Goal: Task Accomplishment & Management: Use online tool/utility

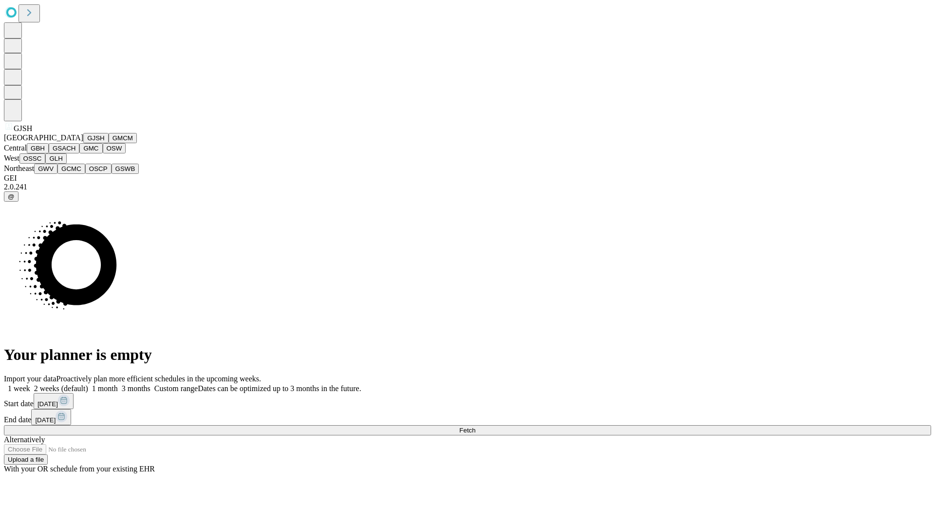
click at [83, 143] on button "GJSH" at bounding box center [95, 138] width 25 height 10
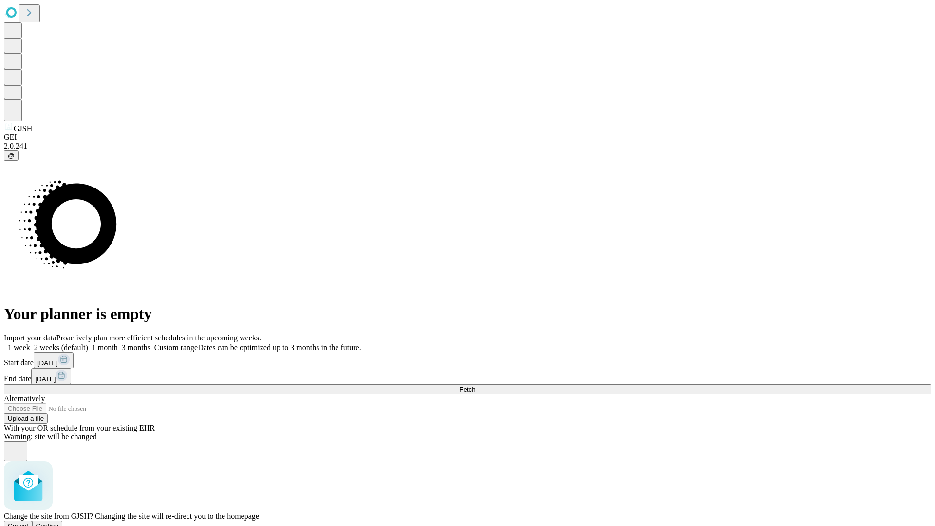
click at [59, 522] on span "Confirm" at bounding box center [47, 525] width 23 height 7
click at [30, 343] on label "1 week" at bounding box center [17, 347] width 26 height 8
click at [476, 386] on span "Fetch" at bounding box center [467, 389] width 16 height 7
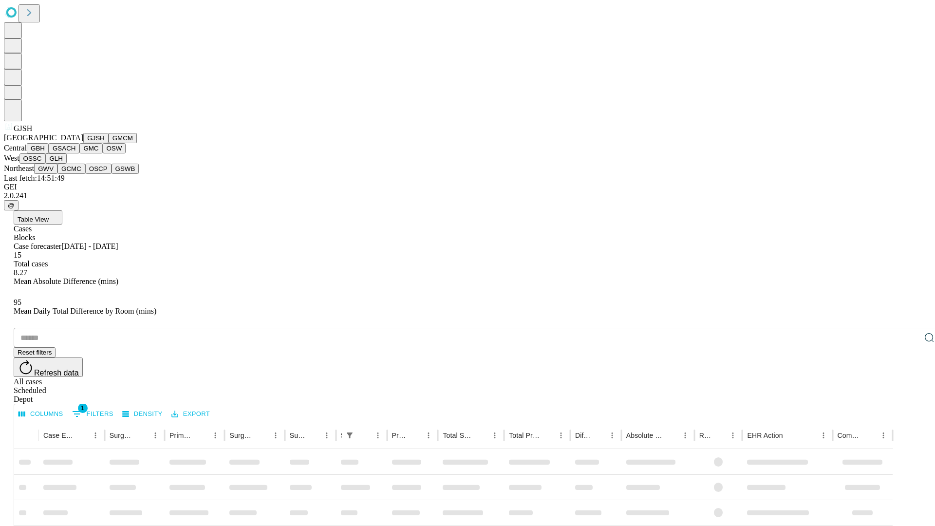
click at [109, 143] on button "GMCM" at bounding box center [123, 138] width 28 height 10
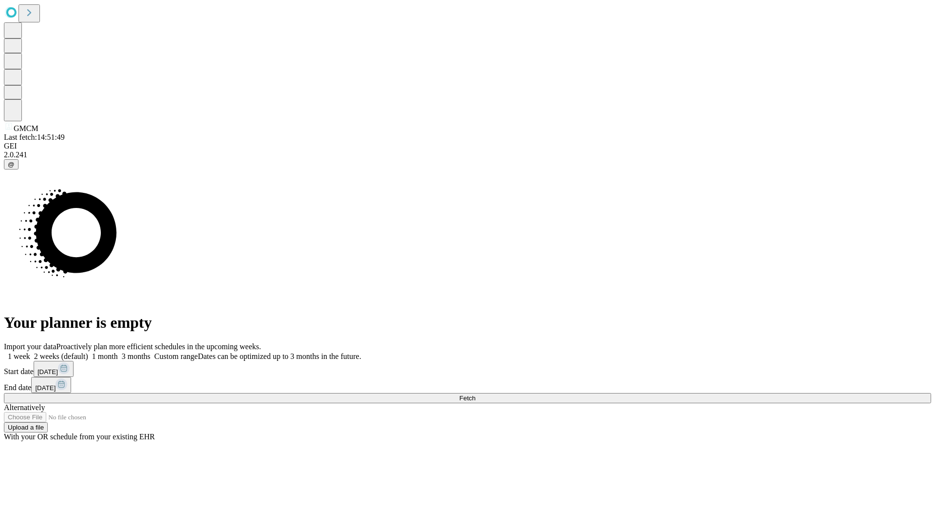
click at [30, 352] on label "1 week" at bounding box center [17, 356] width 26 height 8
click at [476, 395] on span "Fetch" at bounding box center [467, 398] width 16 height 7
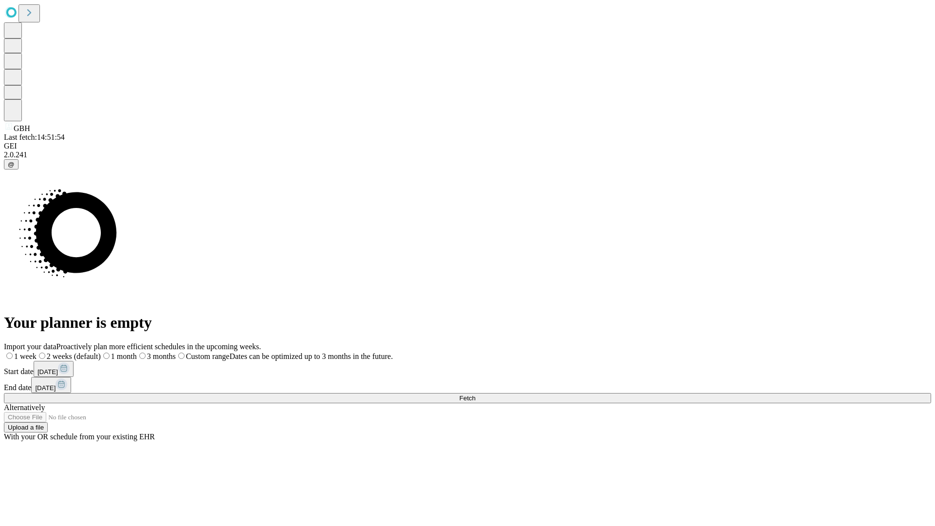
click at [37, 352] on label "1 week" at bounding box center [20, 356] width 33 height 8
click at [476, 395] on span "Fetch" at bounding box center [467, 398] width 16 height 7
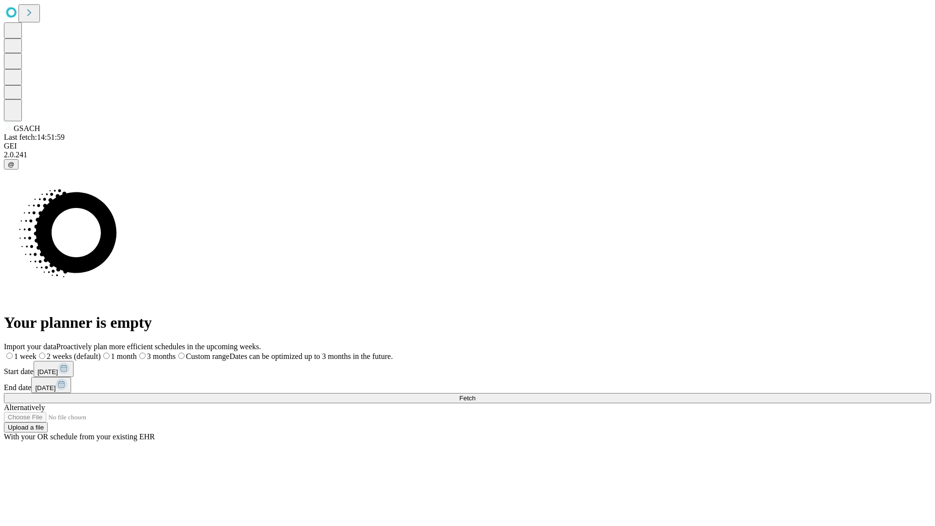
click at [37, 352] on label "1 week" at bounding box center [20, 356] width 33 height 8
click at [476, 395] on span "Fetch" at bounding box center [467, 398] width 16 height 7
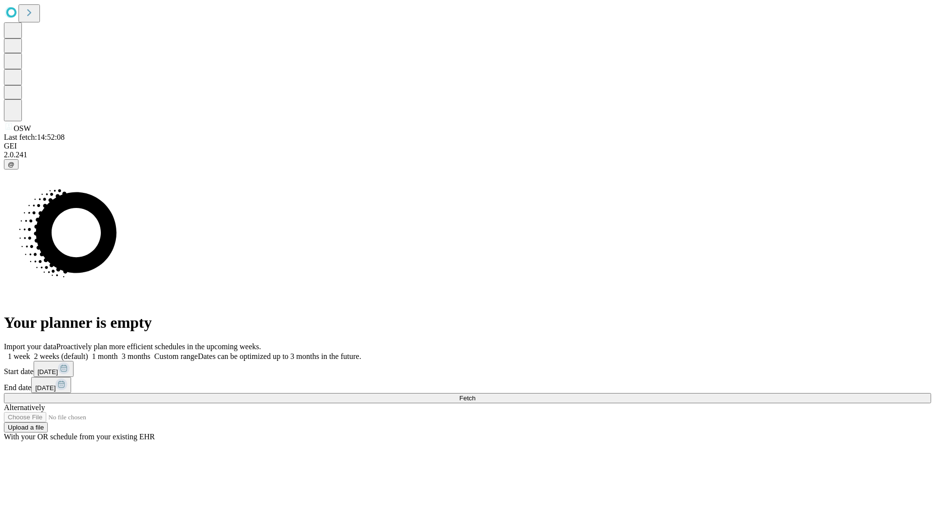
click at [30, 352] on label "1 week" at bounding box center [17, 356] width 26 height 8
click at [476, 395] on span "Fetch" at bounding box center [467, 398] width 16 height 7
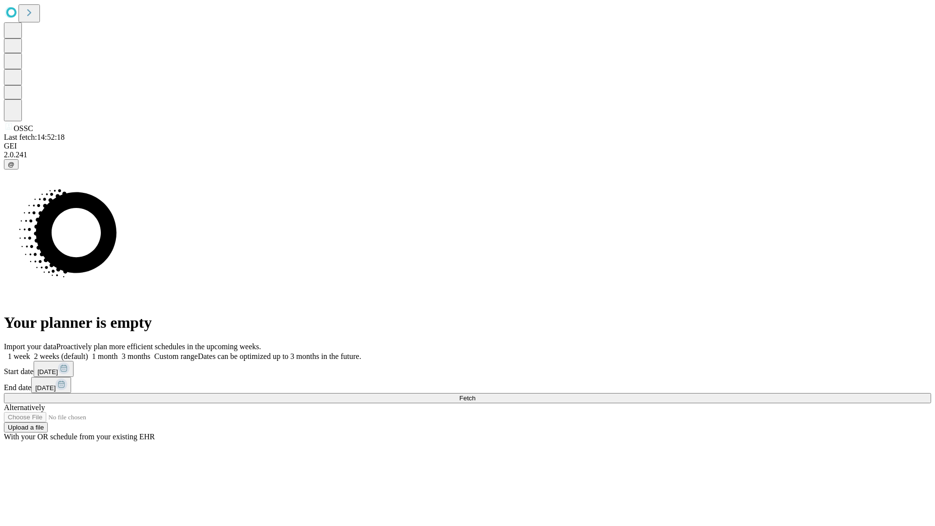
click at [30, 352] on label "1 week" at bounding box center [17, 356] width 26 height 8
click at [476, 395] on span "Fetch" at bounding box center [467, 398] width 16 height 7
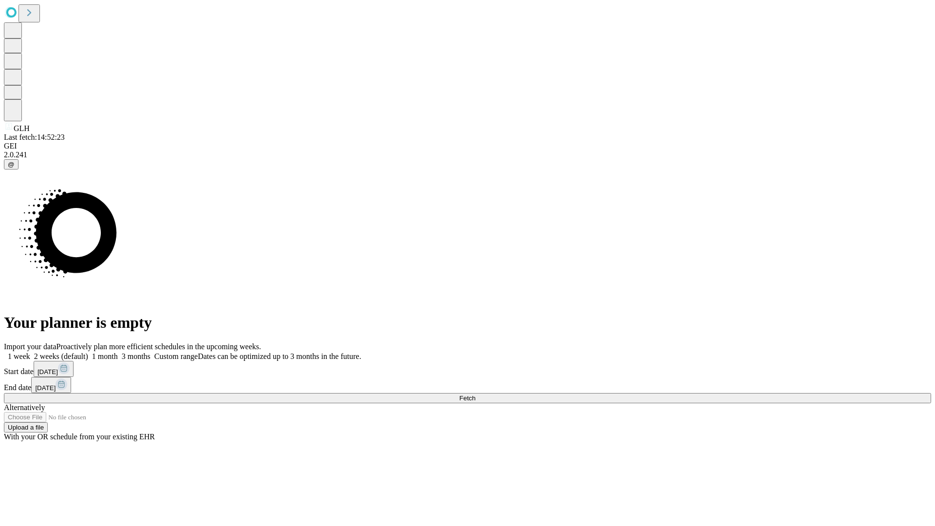
click at [30, 352] on label "1 week" at bounding box center [17, 356] width 26 height 8
click at [476, 395] on span "Fetch" at bounding box center [467, 398] width 16 height 7
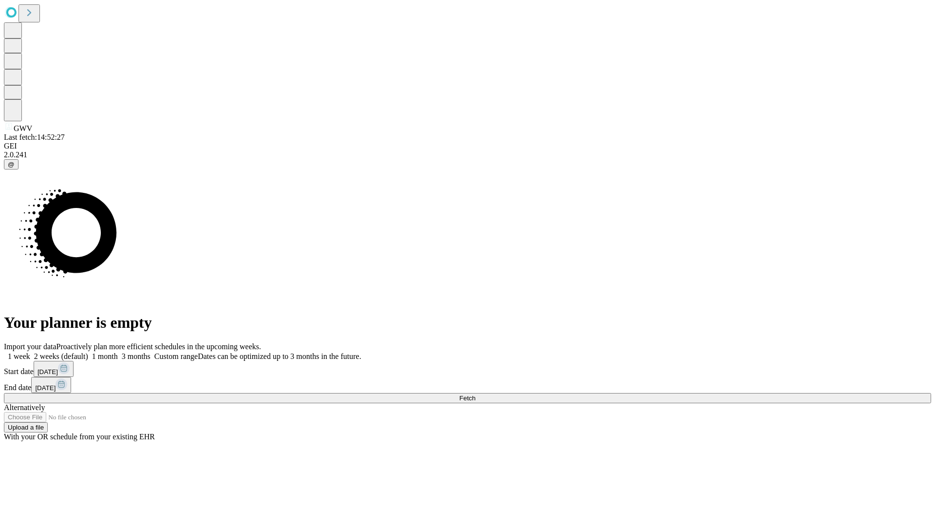
click at [30, 352] on label "1 week" at bounding box center [17, 356] width 26 height 8
click at [476, 395] on span "Fetch" at bounding box center [467, 398] width 16 height 7
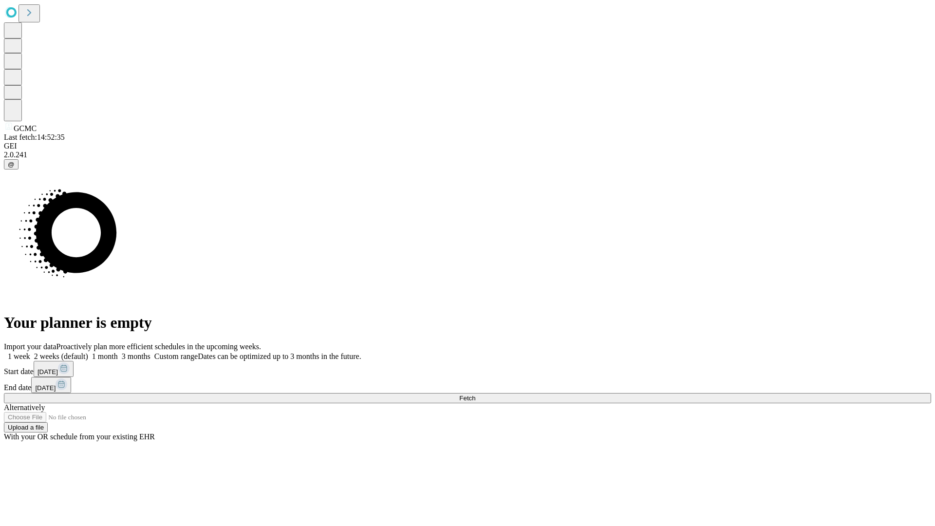
click at [30, 352] on label "1 week" at bounding box center [17, 356] width 26 height 8
click at [476, 395] on span "Fetch" at bounding box center [467, 398] width 16 height 7
